Goal: Information Seeking & Learning: Learn about a topic

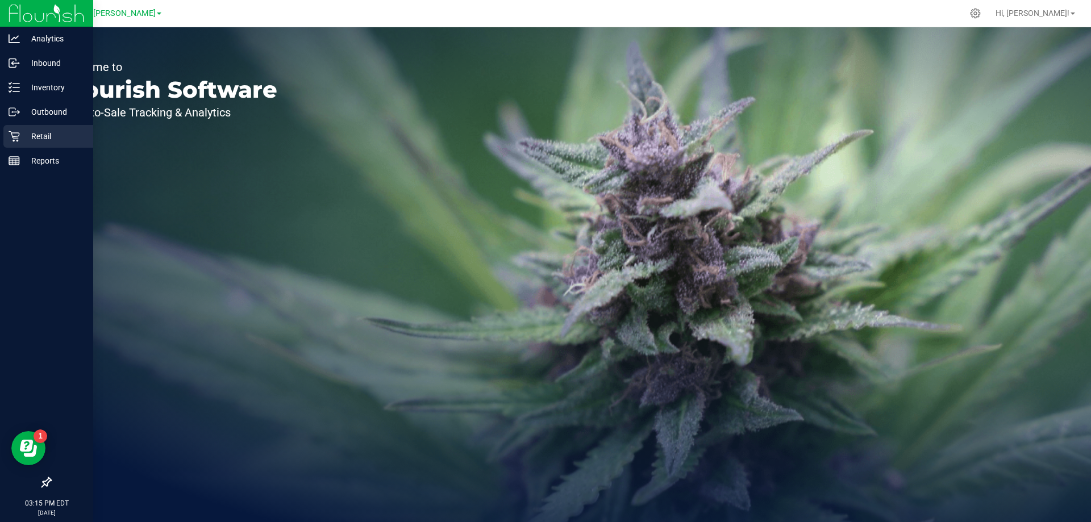
click at [23, 139] on p "Retail" at bounding box center [54, 137] width 68 height 14
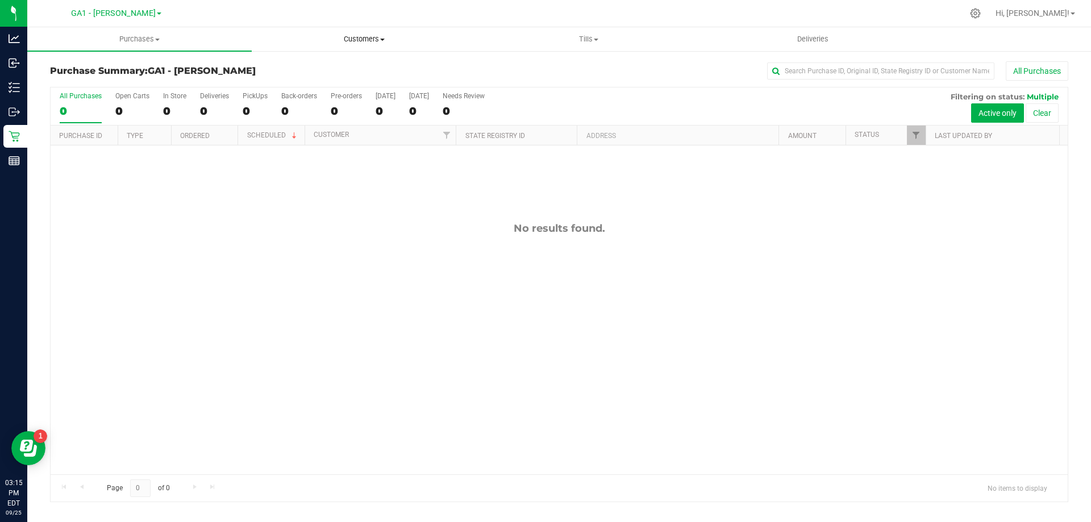
click at [331, 28] on uib-tab-heading "Customers All customers Add a new customer All physicians" at bounding box center [363, 39] width 223 height 23
click at [322, 63] on li "All customers" at bounding box center [364, 69] width 224 height 14
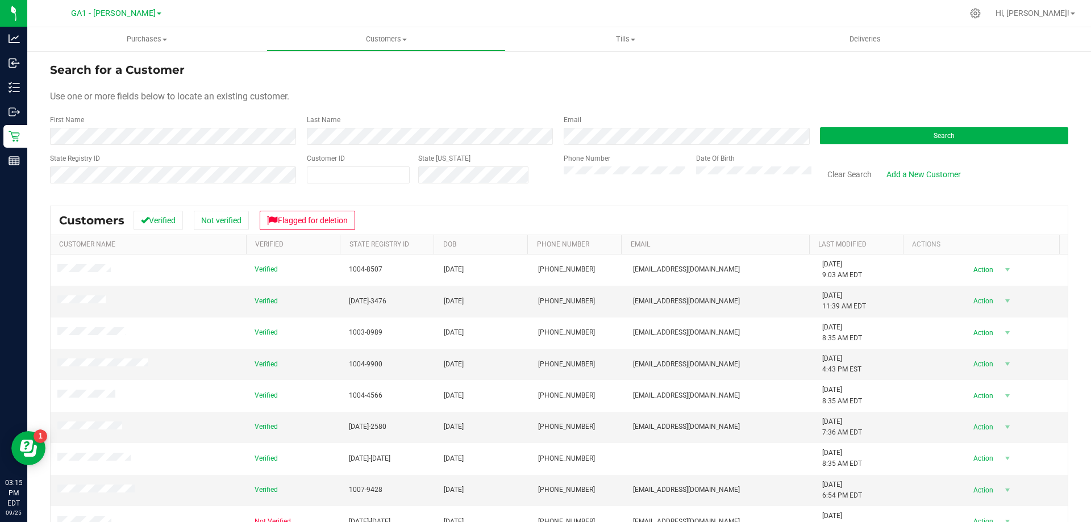
click at [613, 165] on div "Phone Number" at bounding box center [626, 173] width 124 height 40
click at [992, 136] on button "Search" at bounding box center [944, 135] width 248 height 17
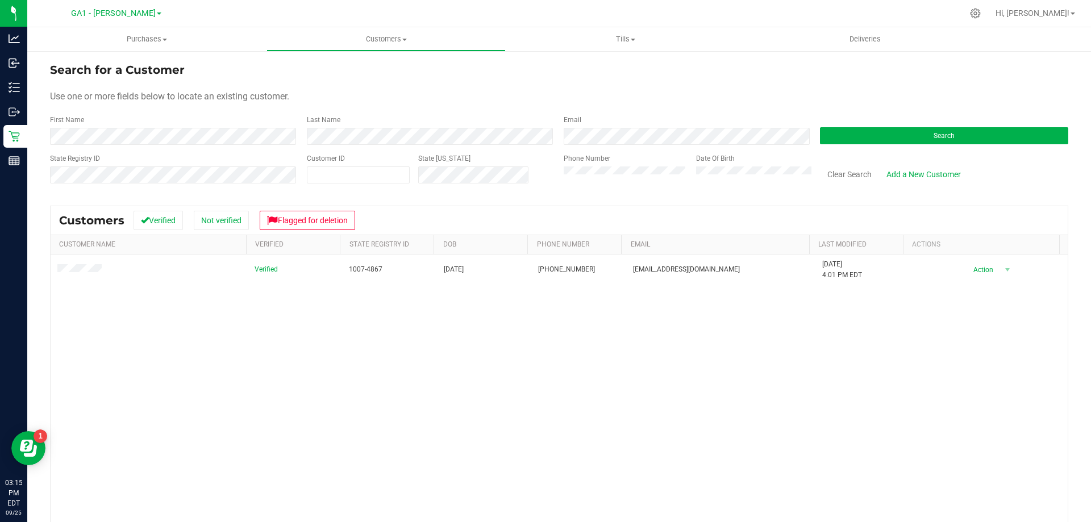
click at [356, 463] on div "Verified 1007-4867 [DATE] (912) 682-3546 [EMAIL_ADDRESS][DOMAIN_NAME] [DATE] 4:…" at bounding box center [559, 419] width 1017 height 329
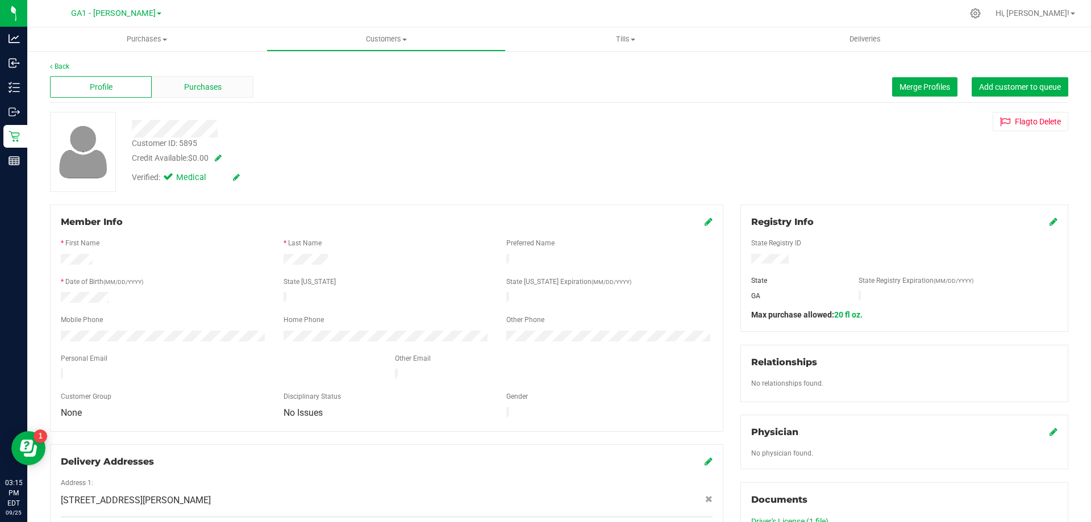
click at [211, 90] on span "Purchases" at bounding box center [203, 87] width 38 height 12
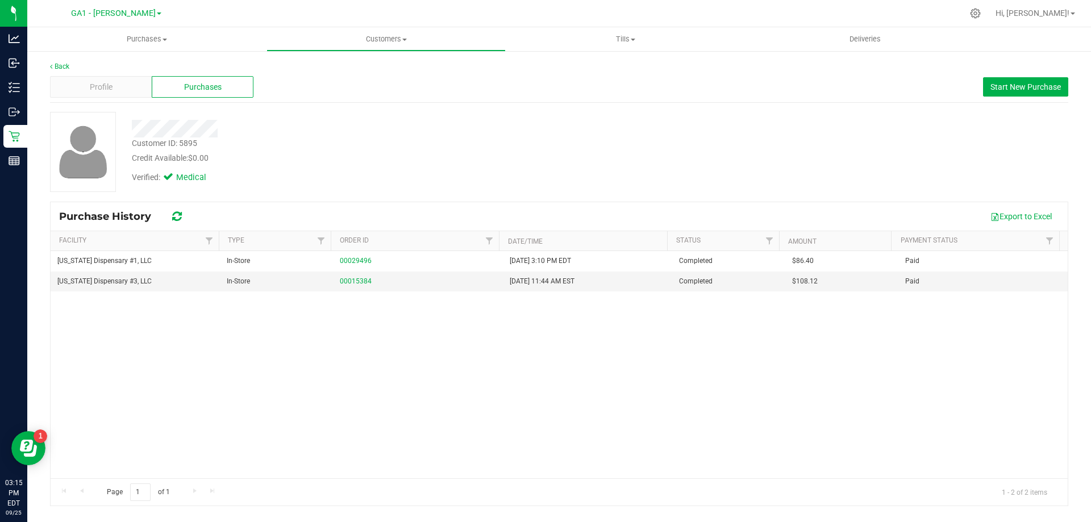
click at [499, 105] on div "Back Profile Purchases Start New Purchase Customer ID: 5895 Credit Available: $…" at bounding box center [559, 283] width 1018 height 445
click at [397, 38] on span "Customers" at bounding box center [386, 39] width 238 height 10
click at [310, 72] on span "All customers" at bounding box center [308, 69] width 82 height 10
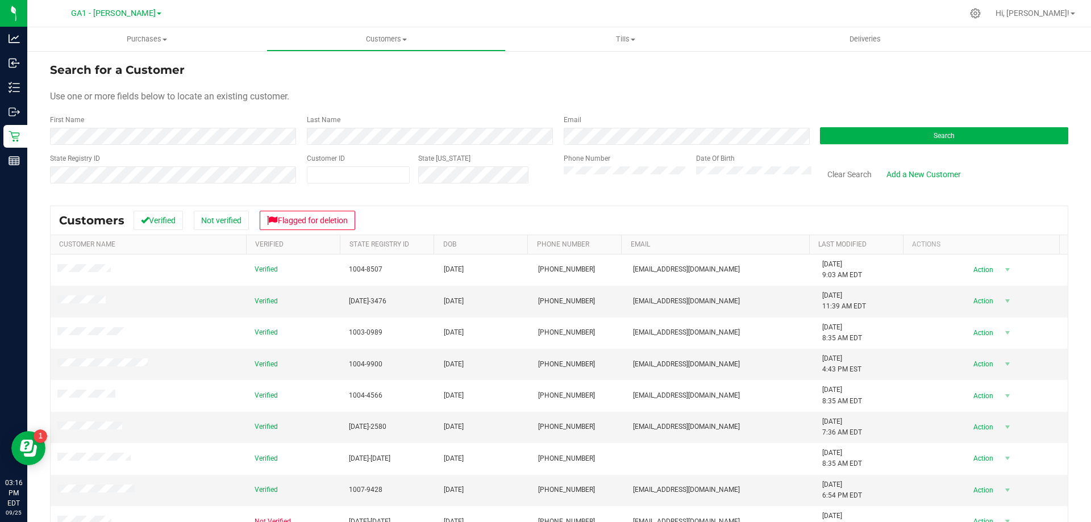
click at [991, 124] on div "Search" at bounding box center [940, 130] width 257 height 30
click at [981, 136] on button "Search" at bounding box center [944, 135] width 248 height 17
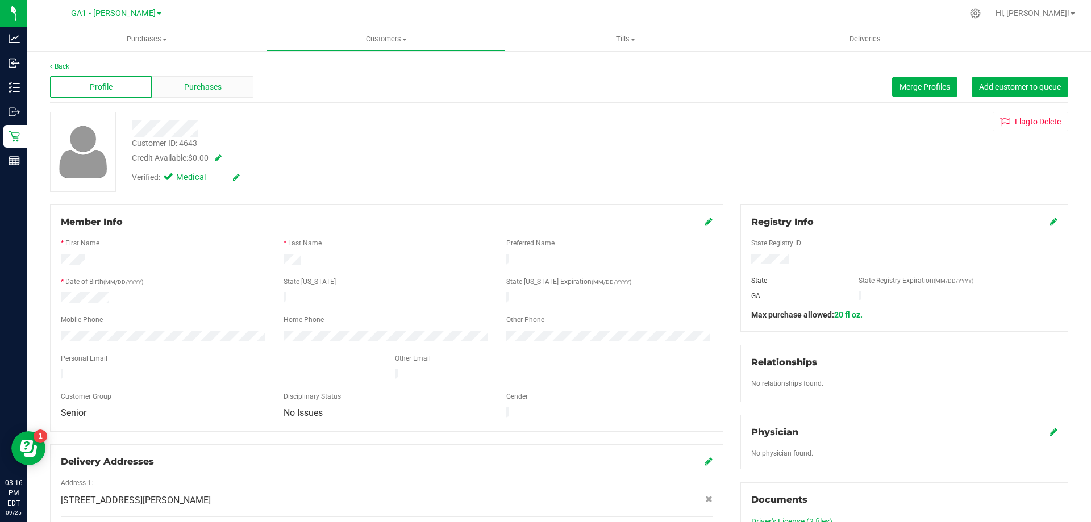
click at [209, 79] on div "Purchases" at bounding box center [203, 87] width 102 height 22
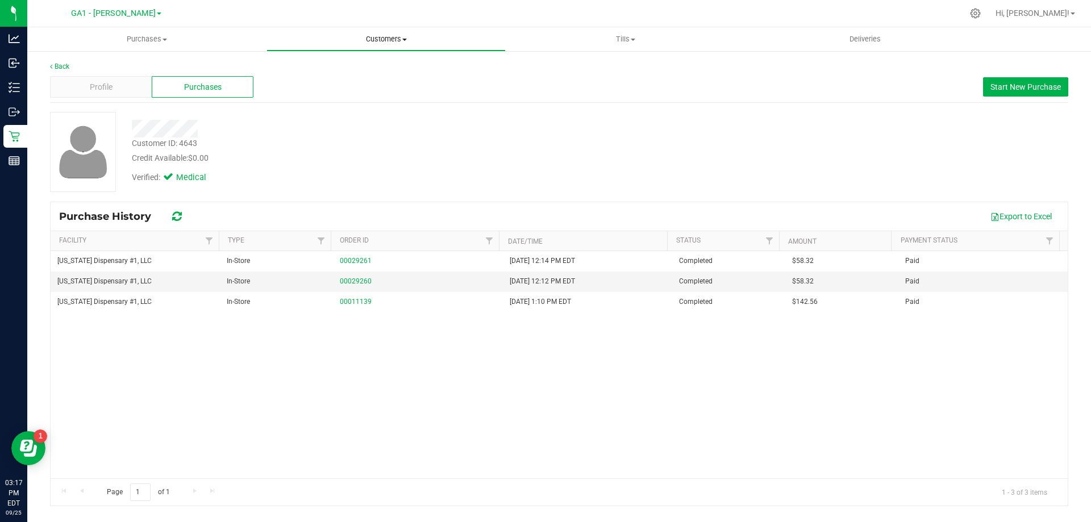
click at [369, 30] on uib-tab-heading "Customers All customers Add a new customer All physicians" at bounding box center [386, 39] width 238 height 23
click at [330, 72] on span "All customers" at bounding box center [308, 69] width 82 height 10
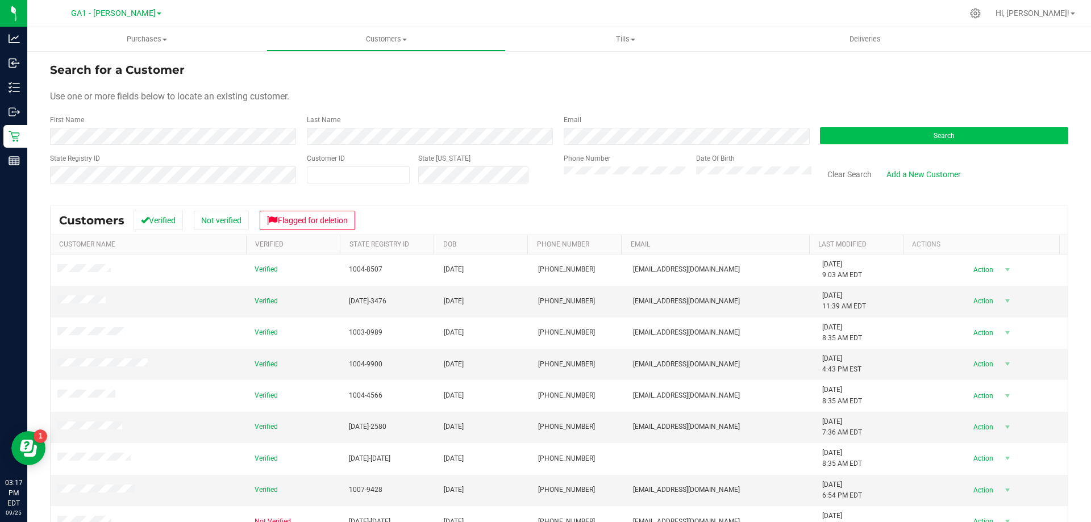
click at [867, 123] on div "Search" at bounding box center [940, 130] width 257 height 30
click at [868, 131] on button "Search" at bounding box center [944, 135] width 248 height 17
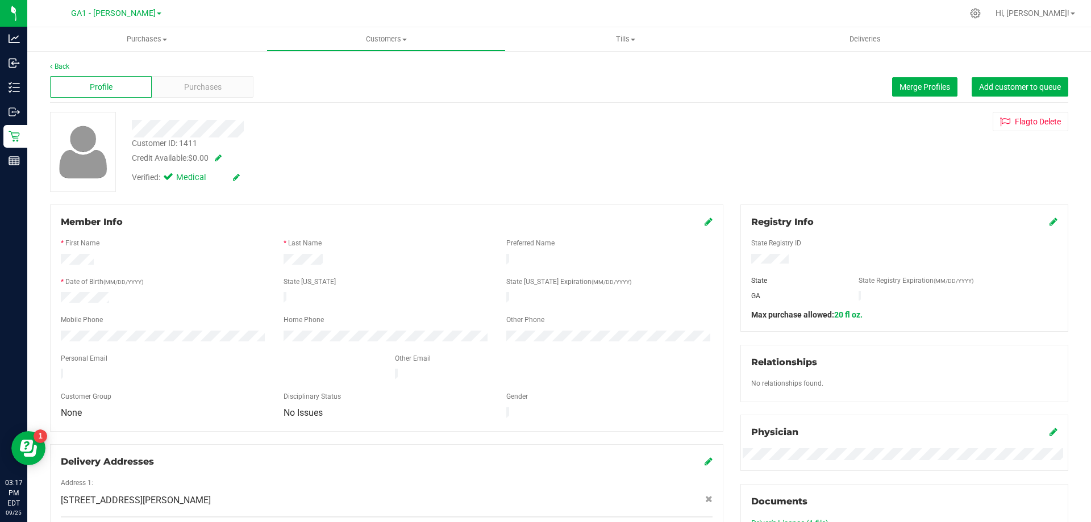
click at [226, 106] on div "Back Profile Purchases Merge Profiles Add customer to queue Customer ID: 1411 C…" at bounding box center [559, 439] width 1018 height 756
click at [225, 91] on div "Purchases" at bounding box center [203, 87] width 102 height 22
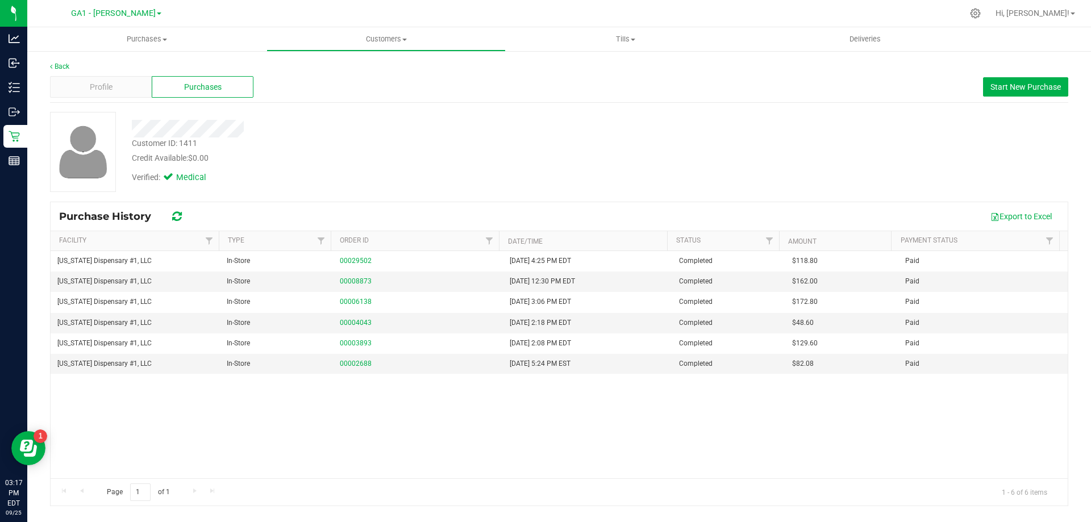
drag, startPoint x: 531, startPoint y: 148, endPoint x: 526, endPoint y: 142, distance: 8.1
click at [531, 147] on div "Customer ID: 1411 Credit Available: $0.00" at bounding box center [382, 151] width 518 height 27
click at [372, 46] on uib-tab-heading "Customers All customers Add a new customer All physicians" at bounding box center [386, 39] width 238 height 23
click at [303, 68] on span "All customers" at bounding box center [308, 69] width 82 height 10
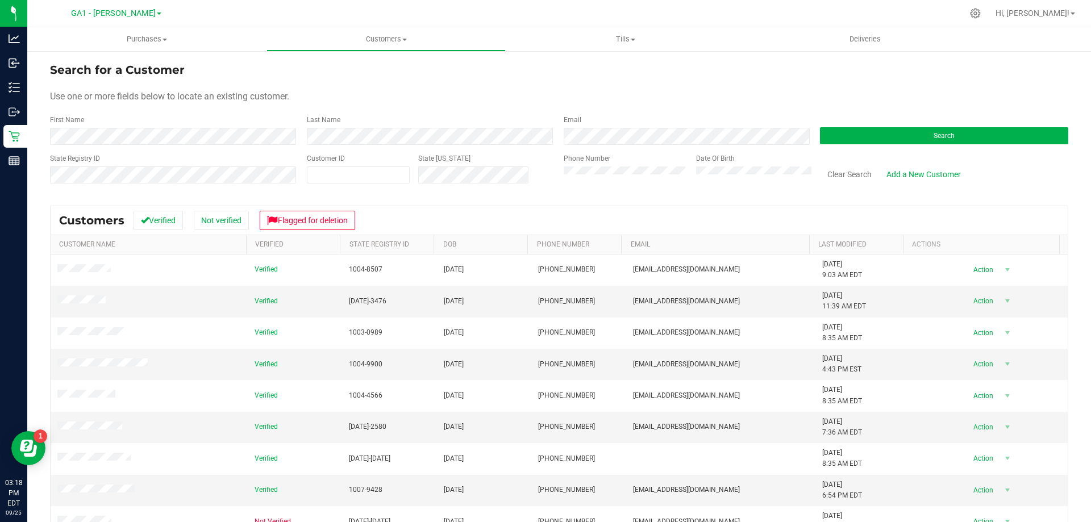
click at [910, 117] on div "Search" at bounding box center [940, 130] width 257 height 30
click at [904, 132] on button "Search" at bounding box center [944, 135] width 248 height 17
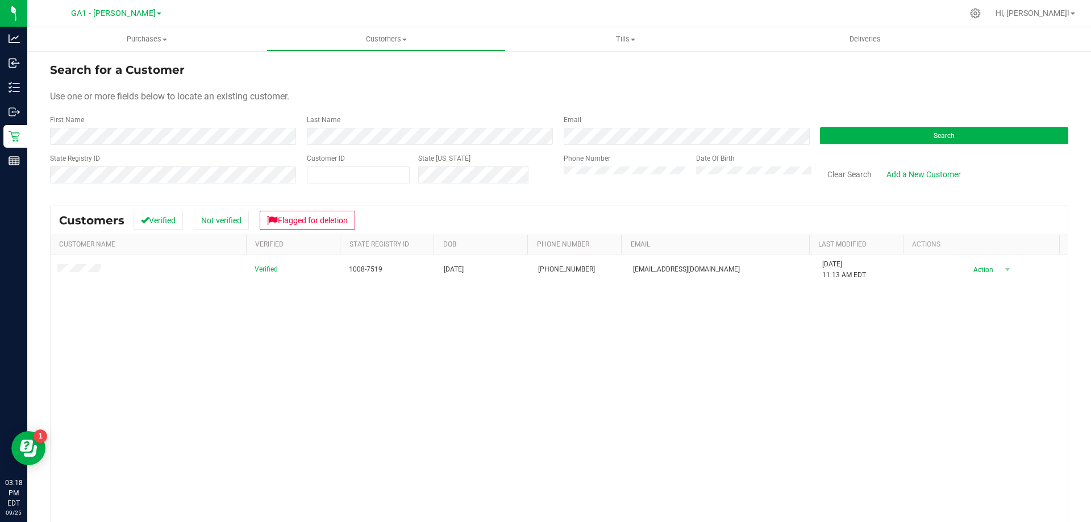
click at [216, 346] on div "Verified 1008-7519 [DATE] (404) 655-0556 [EMAIL_ADDRESS][DOMAIN_NAME] [DATE] 11…" at bounding box center [559, 419] width 1017 height 329
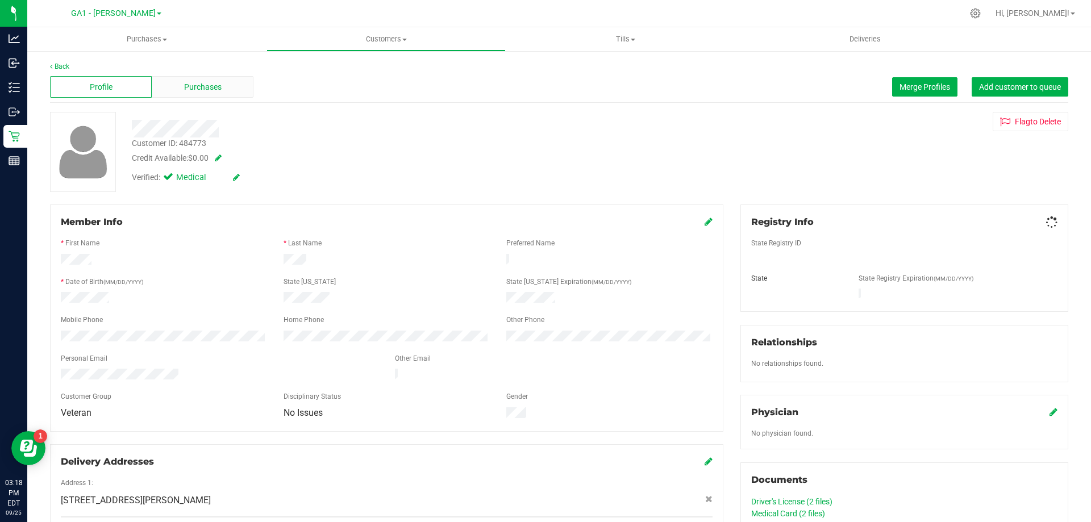
click at [193, 87] on span "Purchases" at bounding box center [203, 87] width 38 height 12
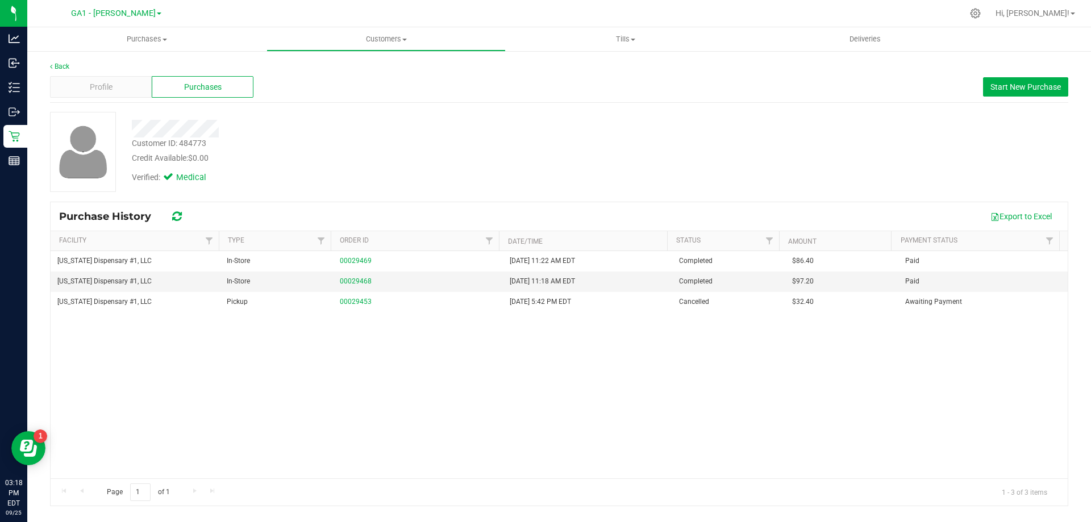
click at [369, 155] on div "Credit Available: $0.00" at bounding box center [382, 158] width 501 height 12
click at [114, 84] on div "Profile" at bounding box center [101, 87] width 102 height 22
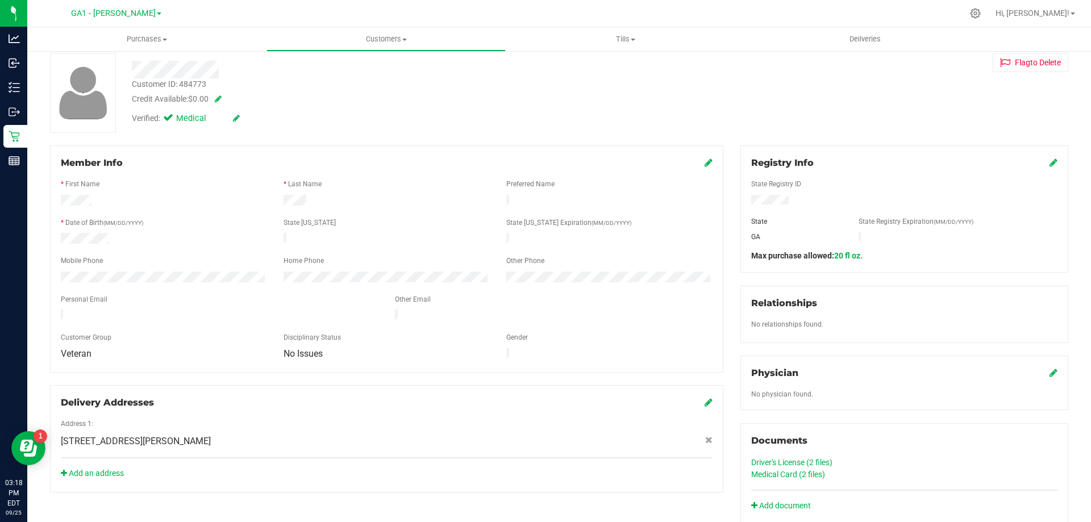
scroll to position [114, 0]
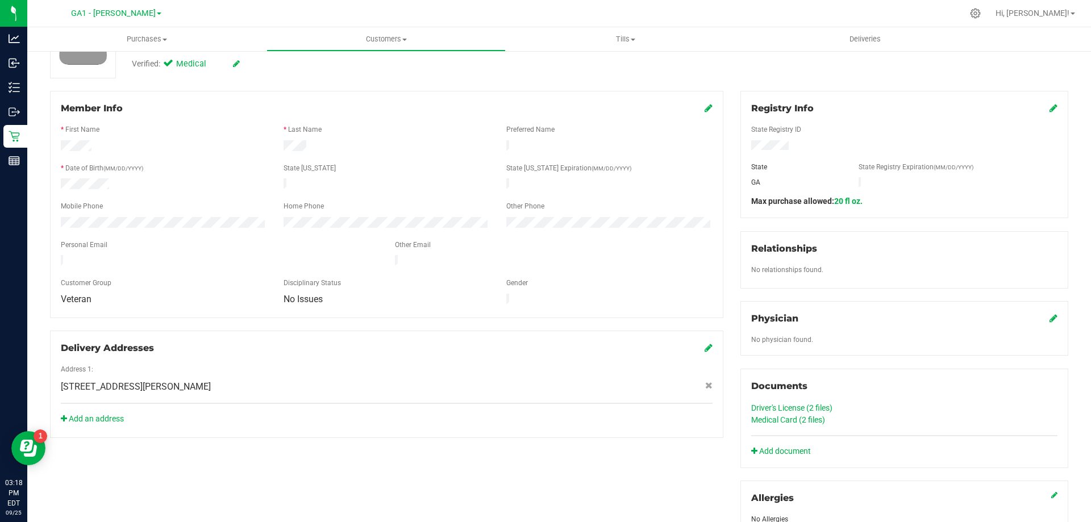
click at [778, 405] on link "Driver's License (2 files)" at bounding box center [791, 408] width 81 height 9
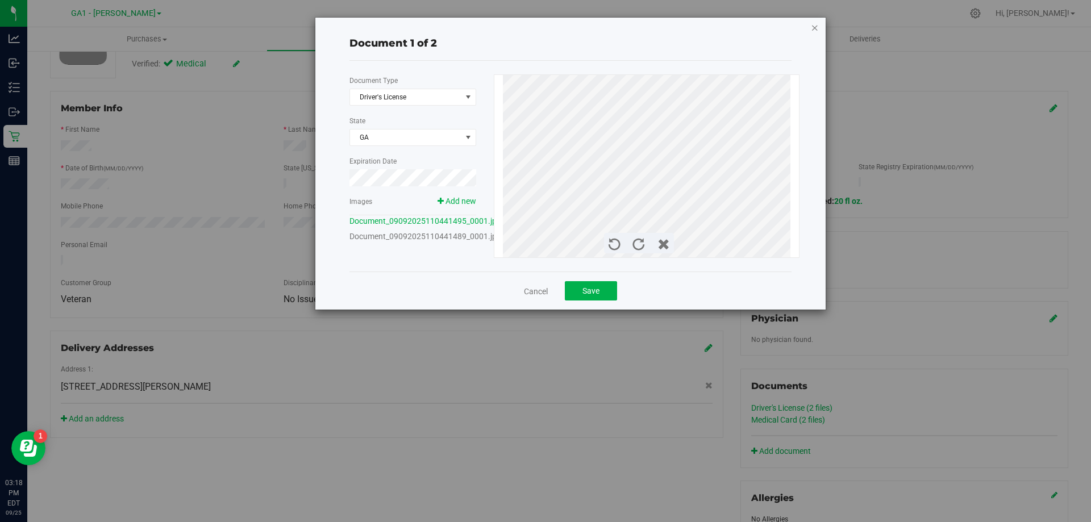
click at [815, 27] on icon "button" at bounding box center [815, 27] width 8 height 14
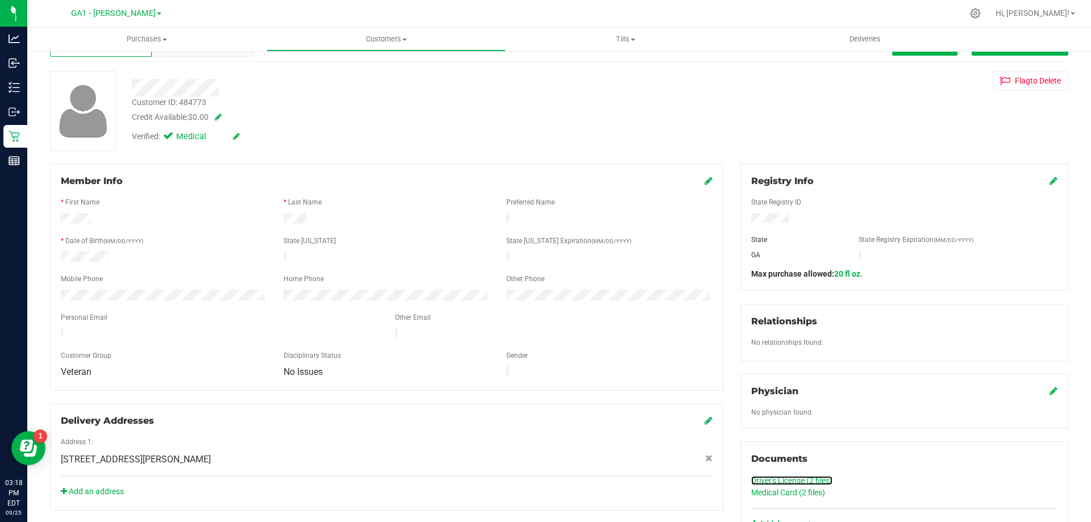
scroll to position [0, 0]
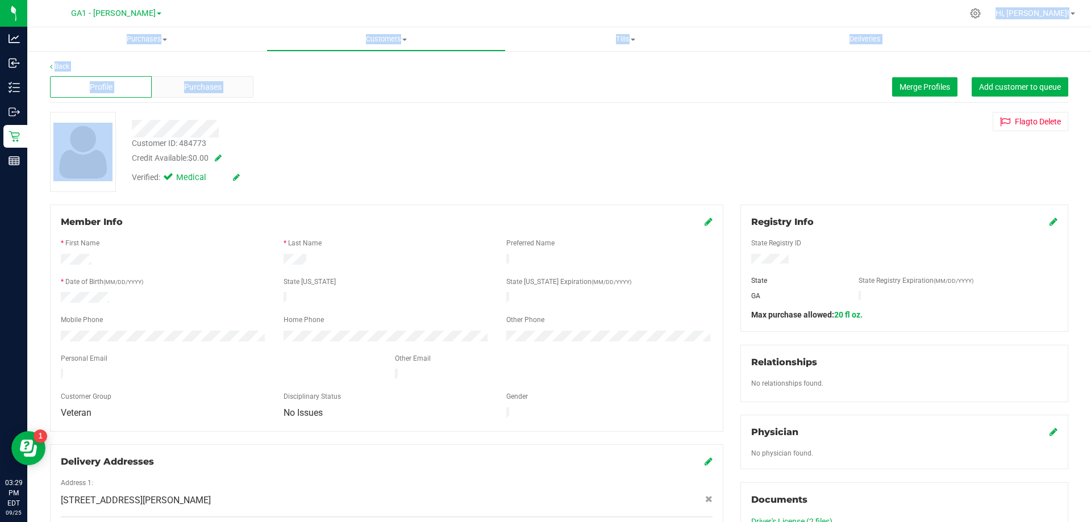
drag, startPoint x: 567, startPoint y: 120, endPoint x: 609, endPoint y: 3, distance: 125.1
click at [609, 3] on div "GA1 - [PERSON_NAME] Hi, [PERSON_NAME]! Purchases Summary of purchases Fulfillme…" at bounding box center [559, 261] width 1064 height 522
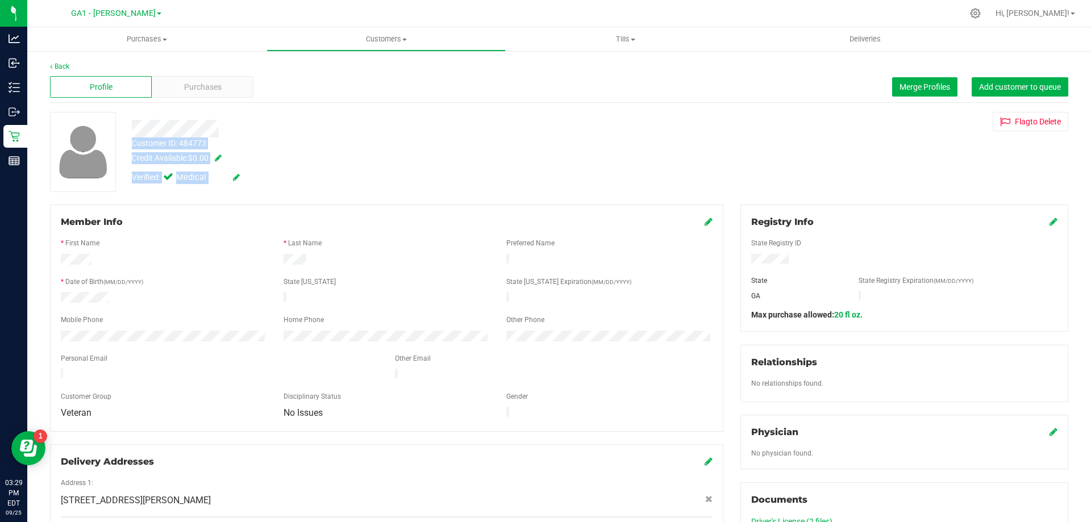
drag, startPoint x: 683, startPoint y: 117, endPoint x: 663, endPoint y: 105, distance: 22.9
click at [668, 108] on div "Back Profile Purchases Merge Profiles Add customer to queue Customer ID: 484773…" at bounding box center [559, 438] width 1018 height 754
